Goal: Task Accomplishment & Management: Complete application form

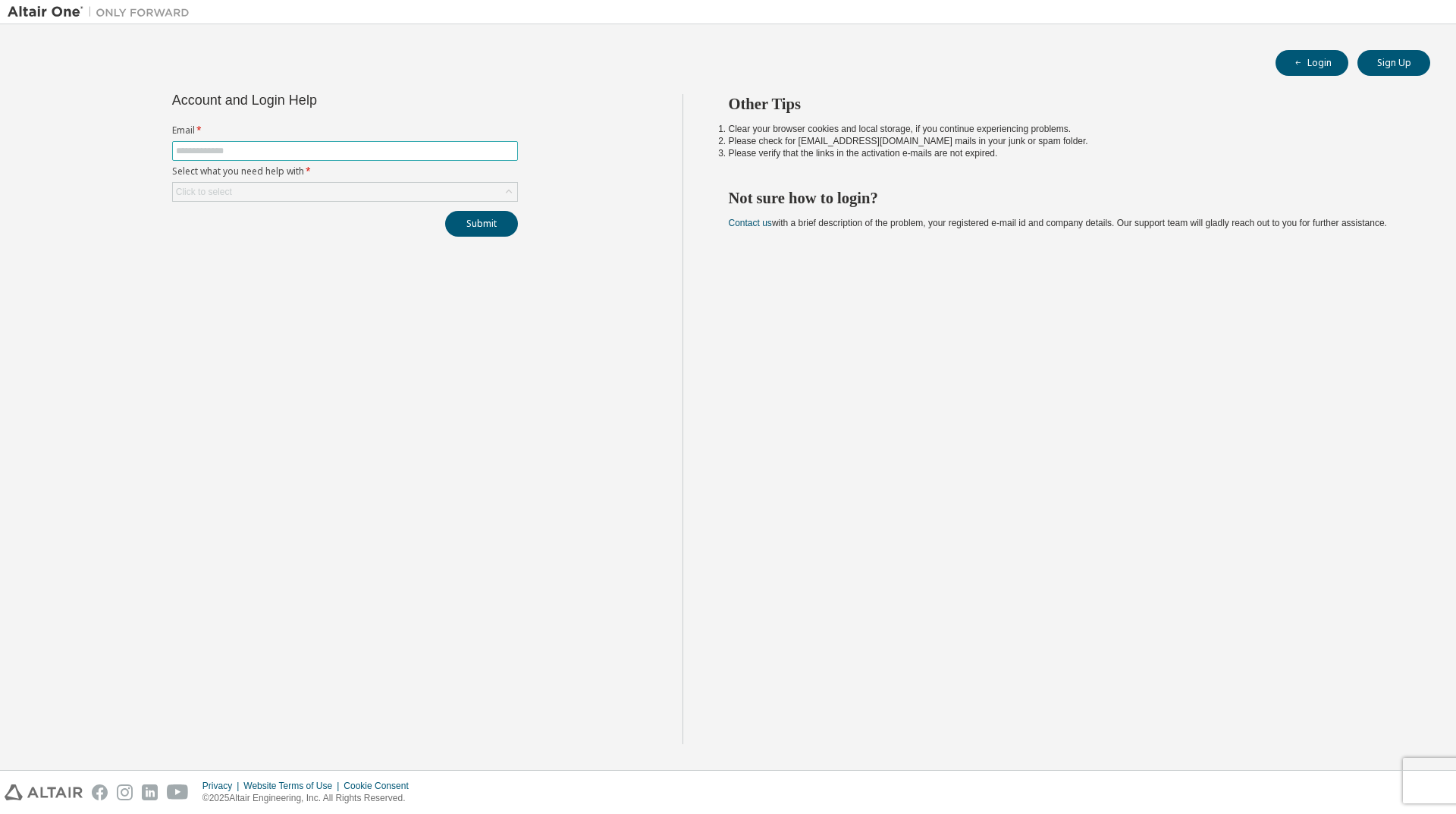
click at [241, 148] on input "text" at bounding box center [345, 150] width 338 height 12
click at [396, 352] on div "Account and Login Help Email * Select what you need help with * Click to select…" at bounding box center [345, 418] width 675 height 650
click at [885, 399] on div "Other Tips Clear your browser cookies and local storage, if you continue experi…" at bounding box center [1065, 418] width 767 height 650
click at [1300, 72] on button "Login" at bounding box center [1311, 62] width 73 height 26
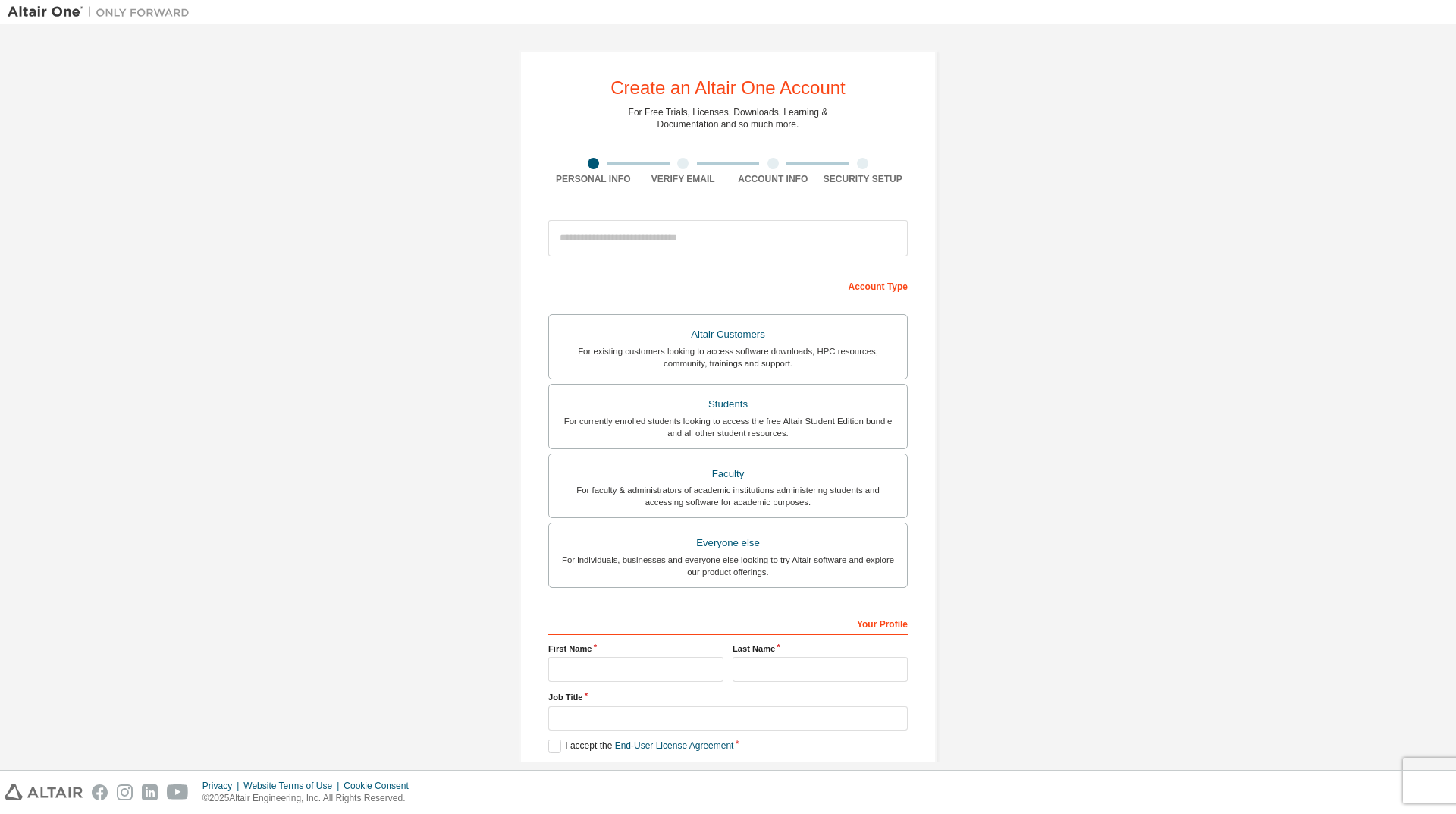
click at [691, 334] on div "Altair Customers" at bounding box center [728, 334] width 340 height 21
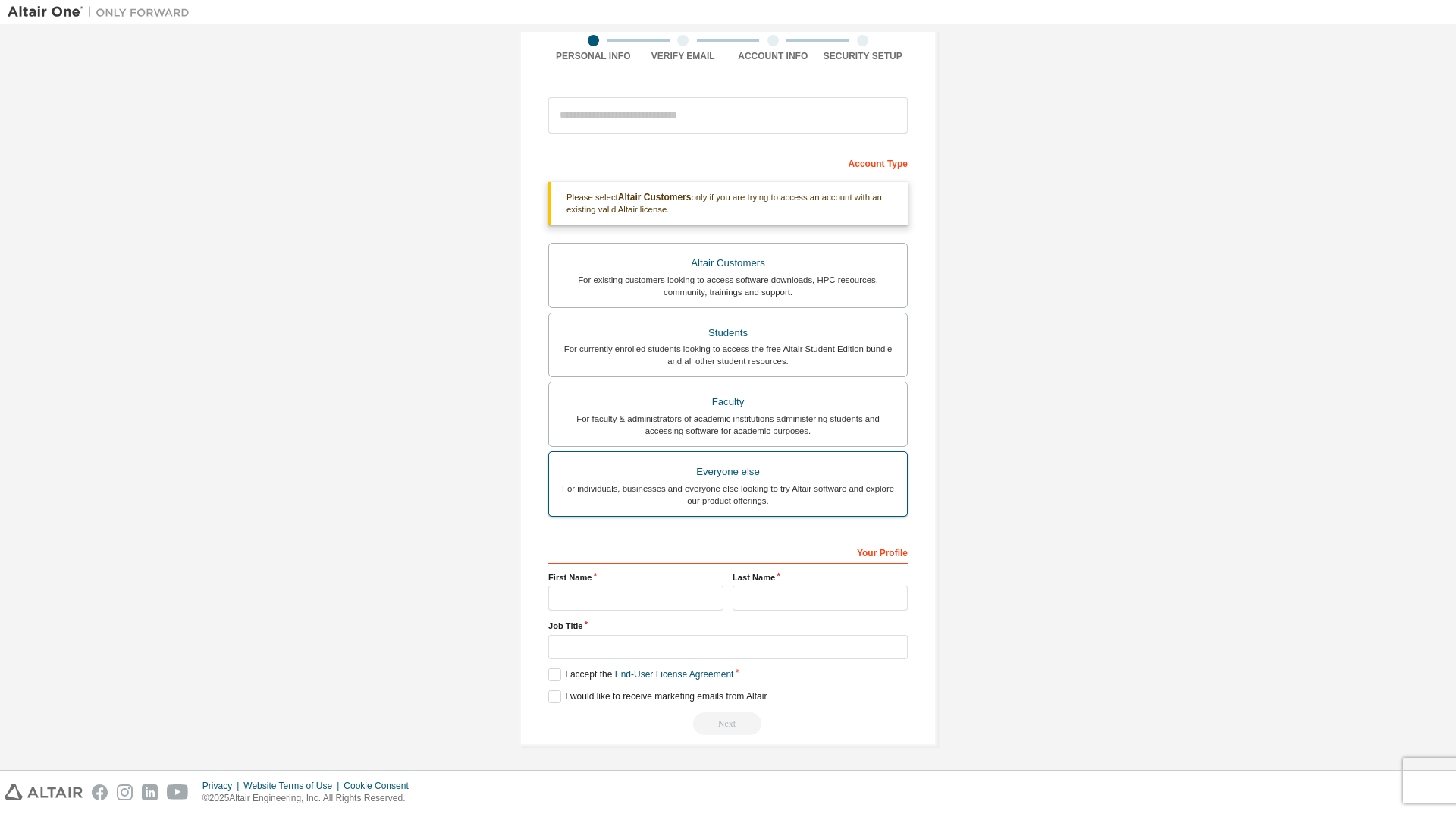
scroll to position [125, 0]
click at [640, 602] on input "text" at bounding box center [636, 597] width 175 height 25
click at [585, 603] on input "text" at bounding box center [636, 597] width 175 height 25
click at [1184, 506] on div "Create an Altair One Account For Free Trials, Licenses, Downloads, Learning & D…" at bounding box center [728, 334] width 1441 height 855
click at [415, 200] on div "Create an Altair One Account For Free Trials, Licenses, Downloads, Learning & D…" at bounding box center [728, 334] width 1441 height 855
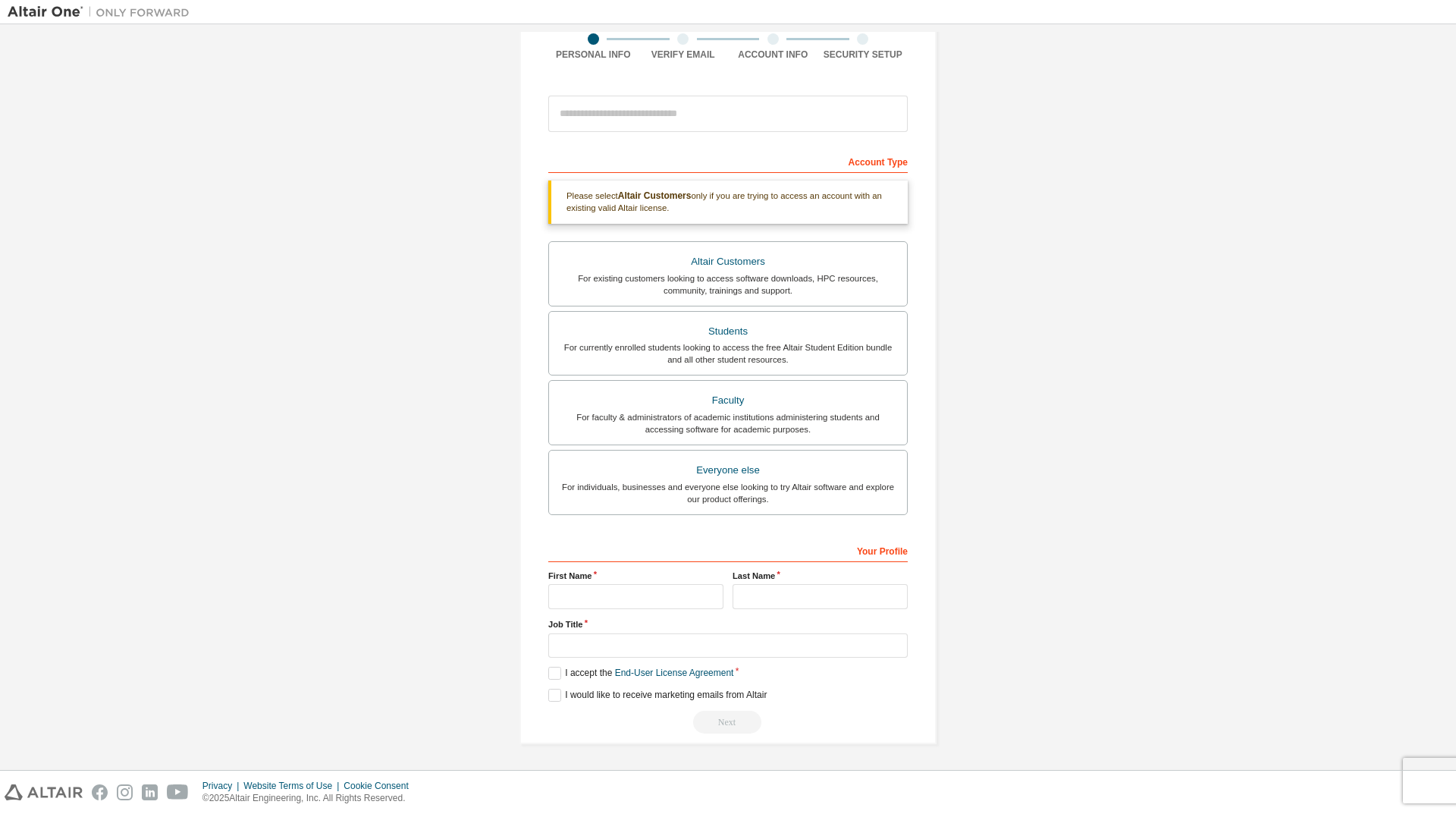
drag, startPoint x: 1090, startPoint y: 56, endPoint x: 531, endPoint y: 20, distance: 560.2
click at [1090, 56] on div "Create an Altair One Account For Free Trials, Licenses, Downloads, Learning & D…" at bounding box center [728, 334] width 1441 height 855
